Goal: Transaction & Acquisition: Obtain resource

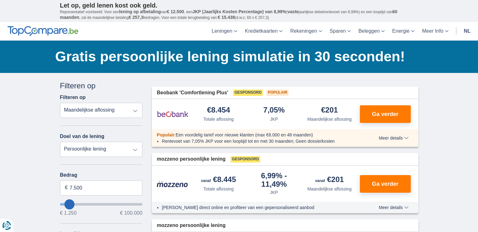
click at [134, 111] on select "Totale aflossing JKP Maandelijkse aflossing" at bounding box center [101, 110] width 83 height 15
click at [60, 103] on select "Totale aflossing JKP Maandelijkse aflossing" at bounding box center [101, 110] width 83 height 15
click at [135, 151] on select "Persoonlijke lening Auto Moto / fiets Mobilhome / caravan Renovatie Energie Sch…" at bounding box center [101, 149] width 83 height 15
click at [60, 142] on select "Persoonlijke lening Auto Moto / fiets Mobilhome / caravan Renovatie Energie Sch…" at bounding box center [101, 149] width 83 height 15
type input "9.250"
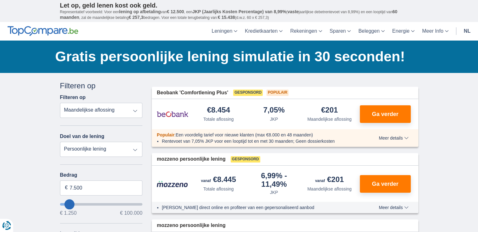
type input "9250"
type input "10.250"
type input "10250"
select select "60"
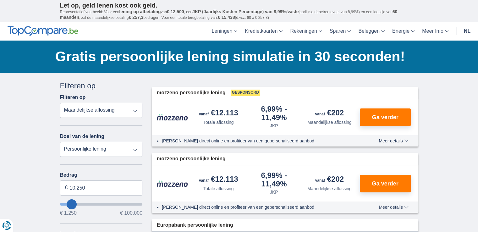
type input "12250"
type input "38.250"
type input "38250"
click at [92, 203] on input "wantToBorrow" at bounding box center [101, 204] width 83 height 3
select select "120"
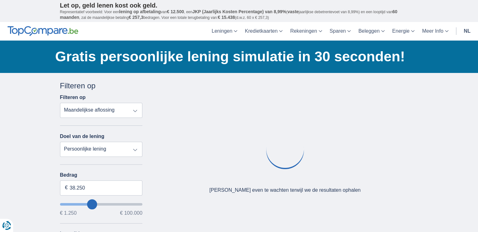
type input "24.250"
type input "23250"
click at [81, 203] on input "wantToBorrow" at bounding box center [101, 204] width 83 height 3
click at [87, 189] on input "23.250" at bounding box center [101, 188] width 83 height 15
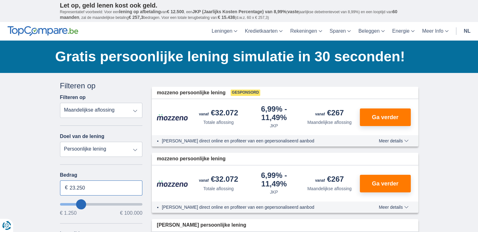
drag, startPoint x: 87, startPoint y: 189, endPoint x: 57, endPoint y: 186, distance: 30.0
click at [57, 186] on div "Annuleren Filters Filteren op Filteren op Totale aflossing JKP Maandelijkse afl…" at bounding box center [101, 230] width 92 height 299
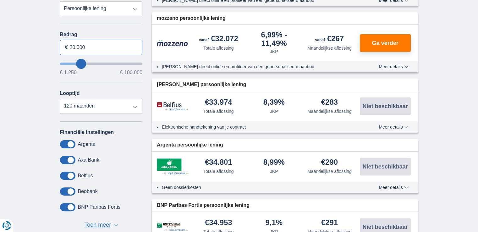
scroll to position [123, 0]
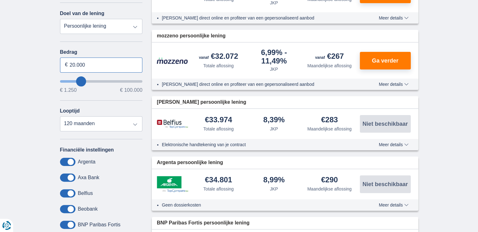
type input "20.000"
type input "20250"
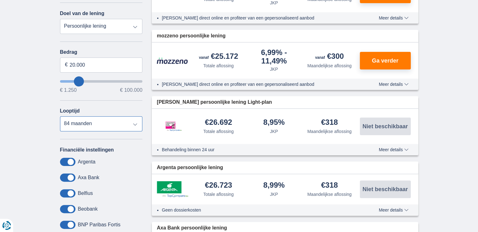
select select "24"
click at [60, 116] on select "12 maanden 18 maanden 24 maanden 30 maanden 36 maanden 42 maanden 48 maanden 60…" at bounding box center [101, 123] width 83 height 15
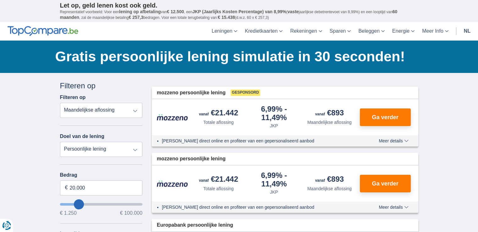
scroll to position [56, 0]
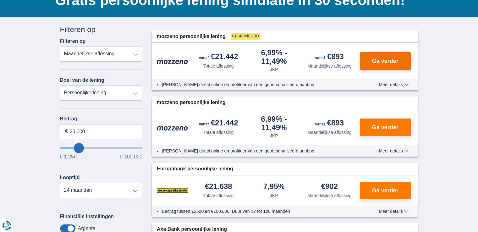
click at [393, 63] on button "Ga verder" at bounding box center [385, 61] width 51 height 18
